Goal: Information Seeking & Learning: Learn about a topic

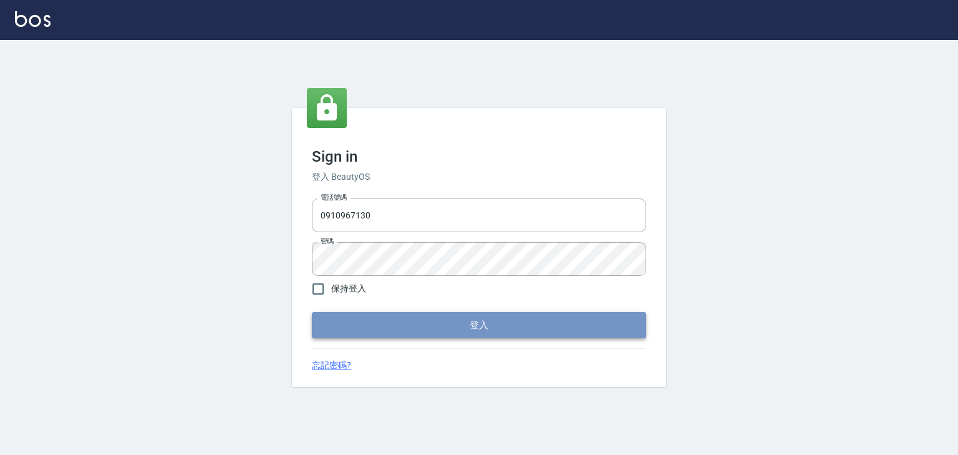
click at [516, 317] on button "登入" at bounding box center [479, 325] width 334 height 26
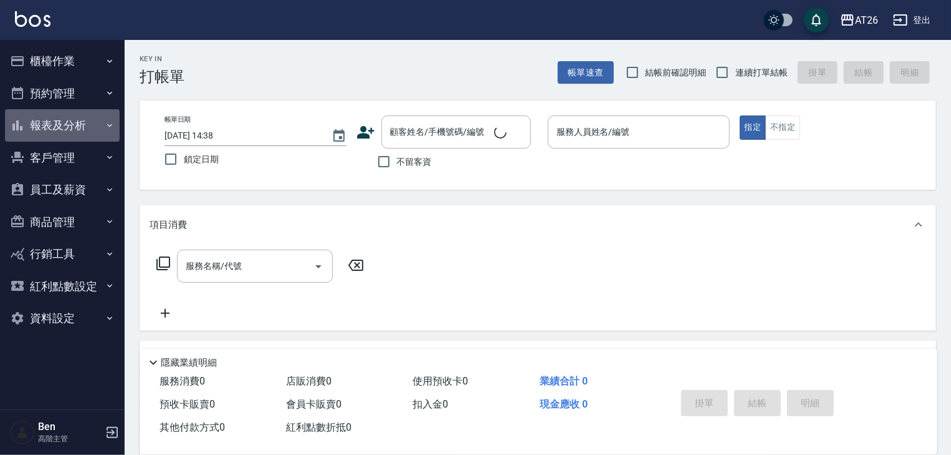
click at [48, 122] on button "報表及分析" at bounding box center [62, 125] width 115 height 32
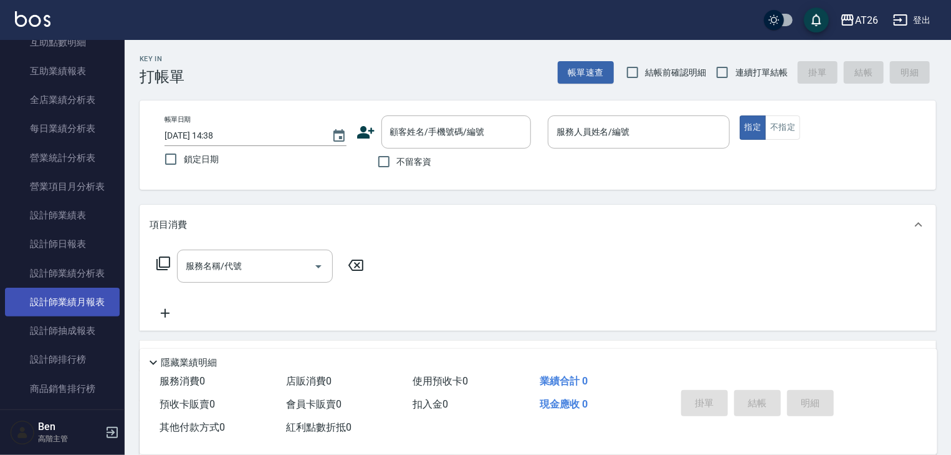
scroll to position [499, 0]
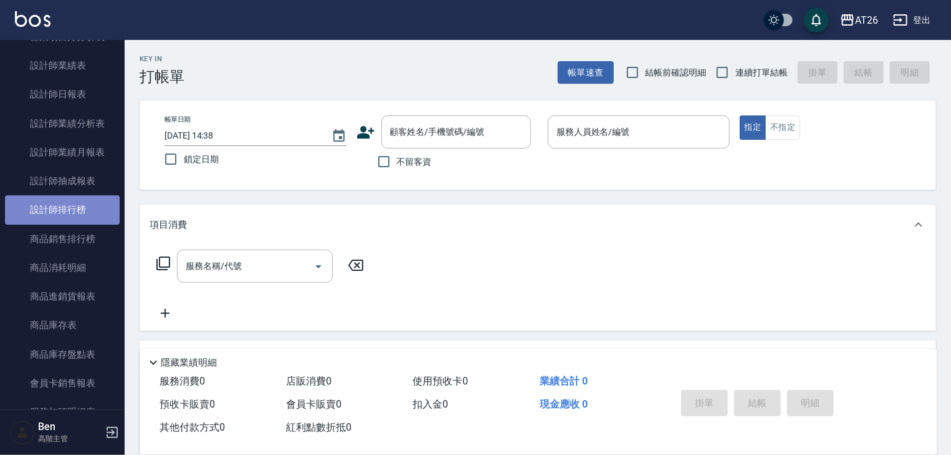
click at [92, 216] on link "設計師排行榜" at bounding box center [62, 209] width 115 height 29
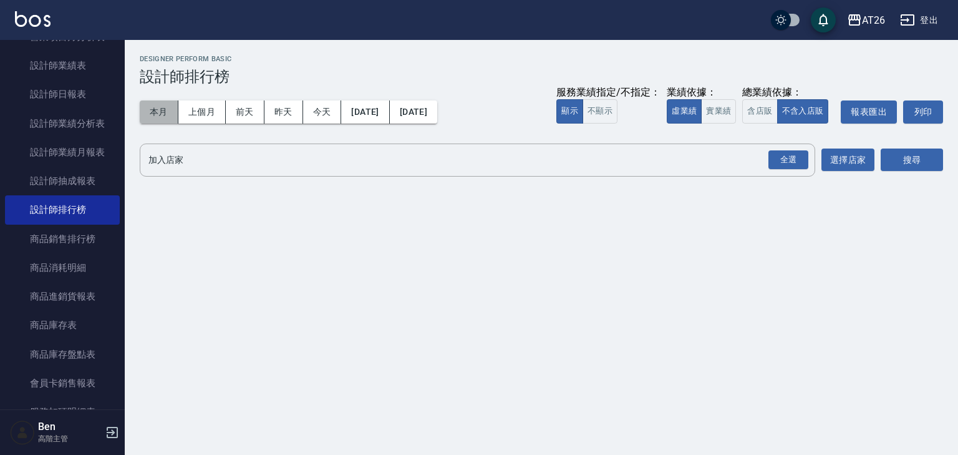
click at [161, 108] on button "本月" at bounding box center [159, 111] width 39 height 23
click at [734, 114] on button "實業績" at bounding box center [718, 111] width 35 height 24
click at [431, 115] on button "[DATE]" at bounding box center [413, 111] width 47 height 23
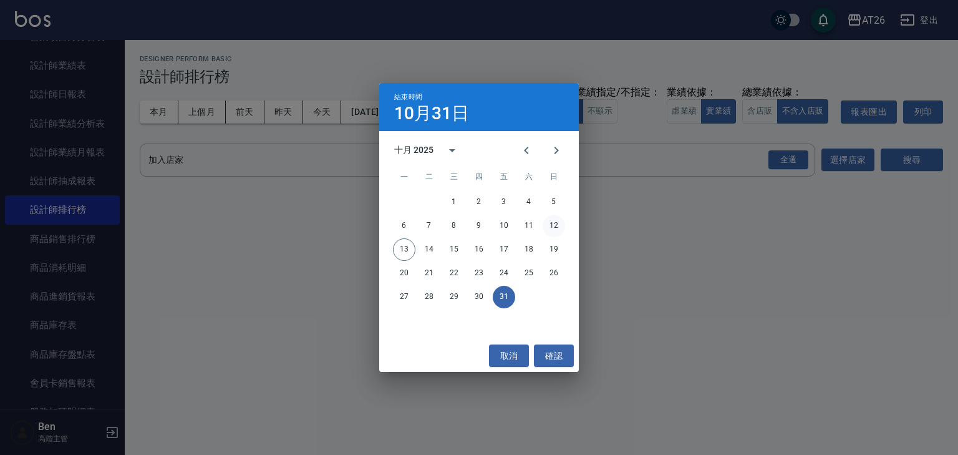
click at [552, 221] on button "12" at bounding box center [553, 225] width 22 height 22
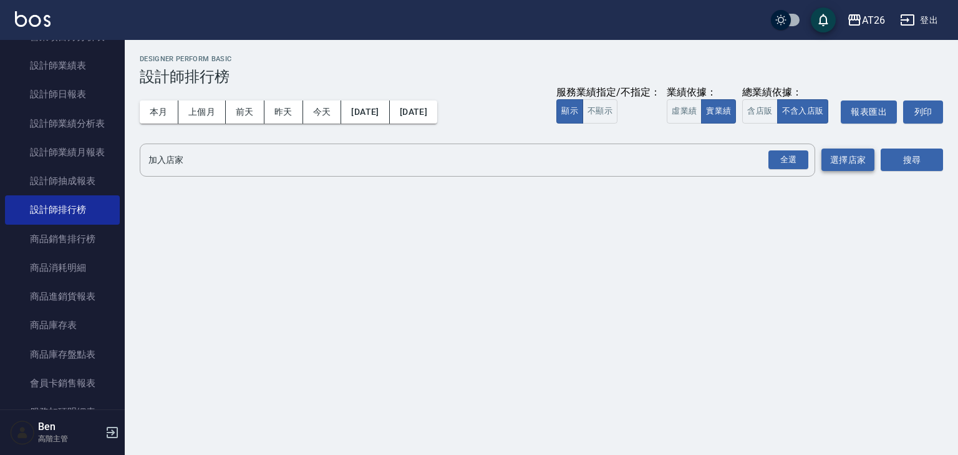
click at [852, 160] on button "選擇店家" at bounding box center [847, 159] width 53 height 23
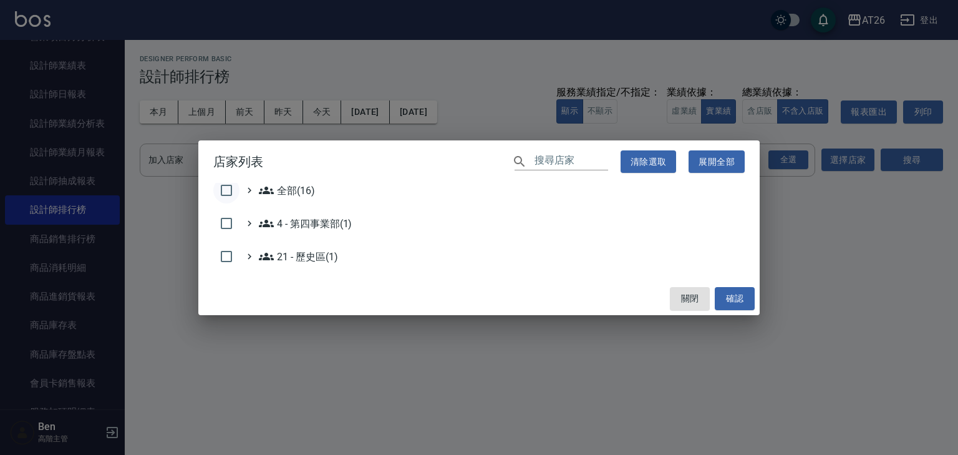
click at [224, 190] on input "checkbox" at bounding box center [226, 190] width 26 height 26
checkbox input "true"
click at [733, 304] on button "確認" at bounding box center [734, 298] width 40 height 23
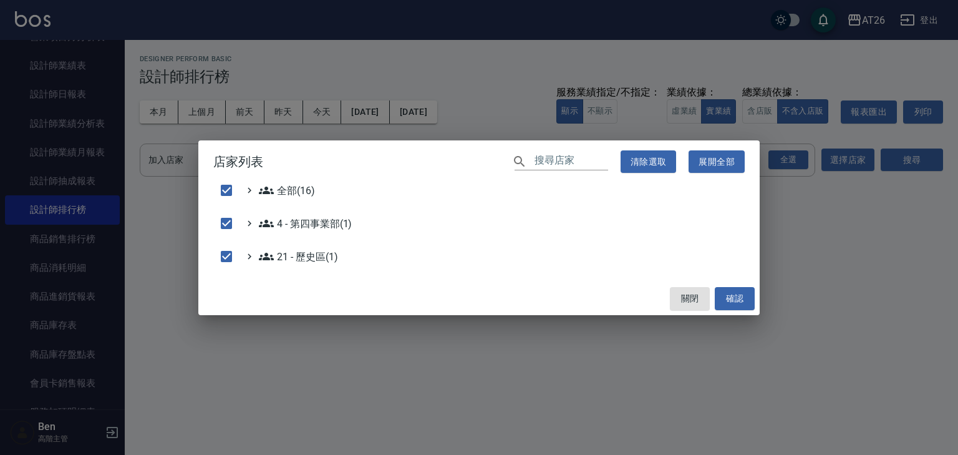
checkbox input "false"
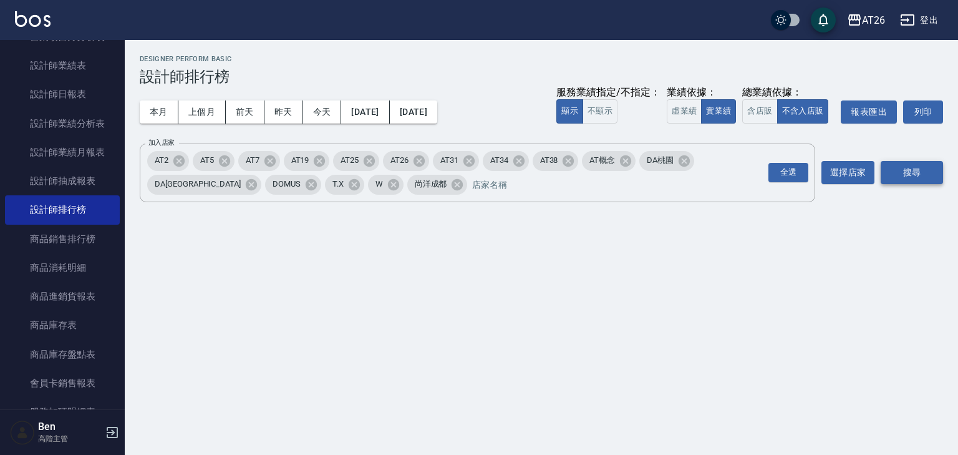
click at [902, 172] on button "搜尋" at bounding box center [911, 172] width 62 height 23
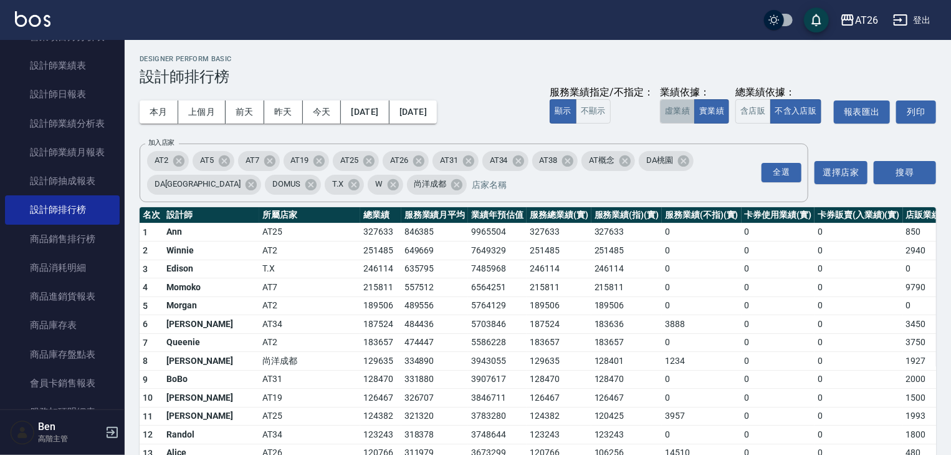
click at [683, 112] on button "虛業績" at bounding box center [677, 111] width 35 height 24
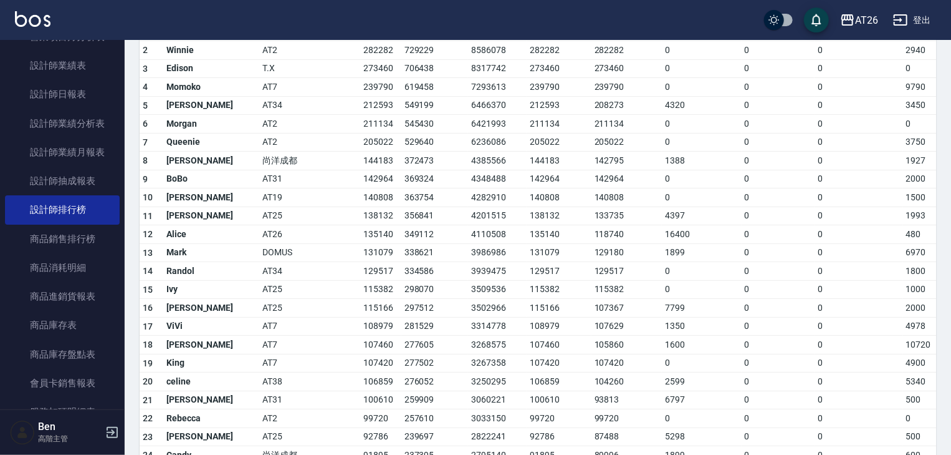
scroll to position [1, 0]
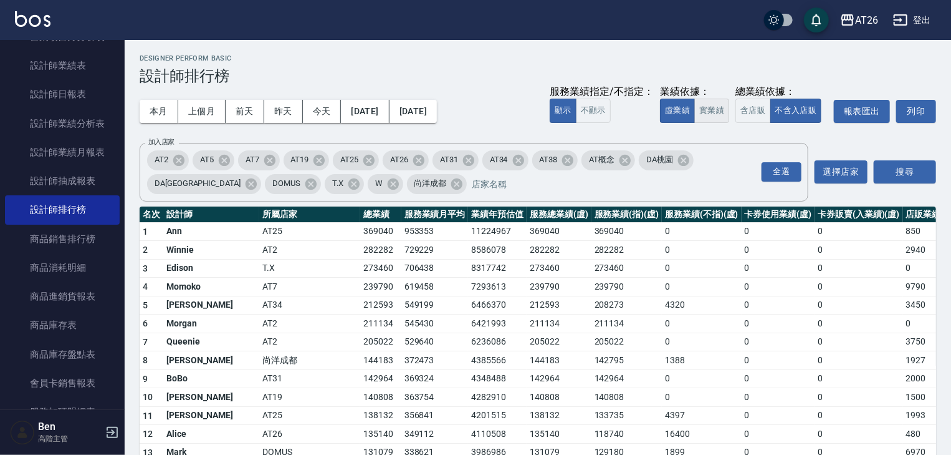
click at [708, 117] on button "實業績" at bounding box center [712, 111] width 35 height 24
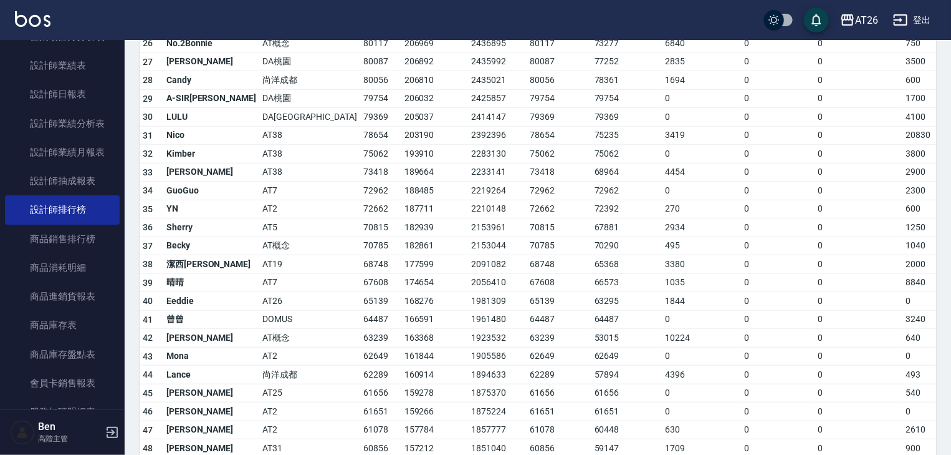
scroll to position [698, 0]
